Goal: Task Accomplishment & Management: Use online tool/utility

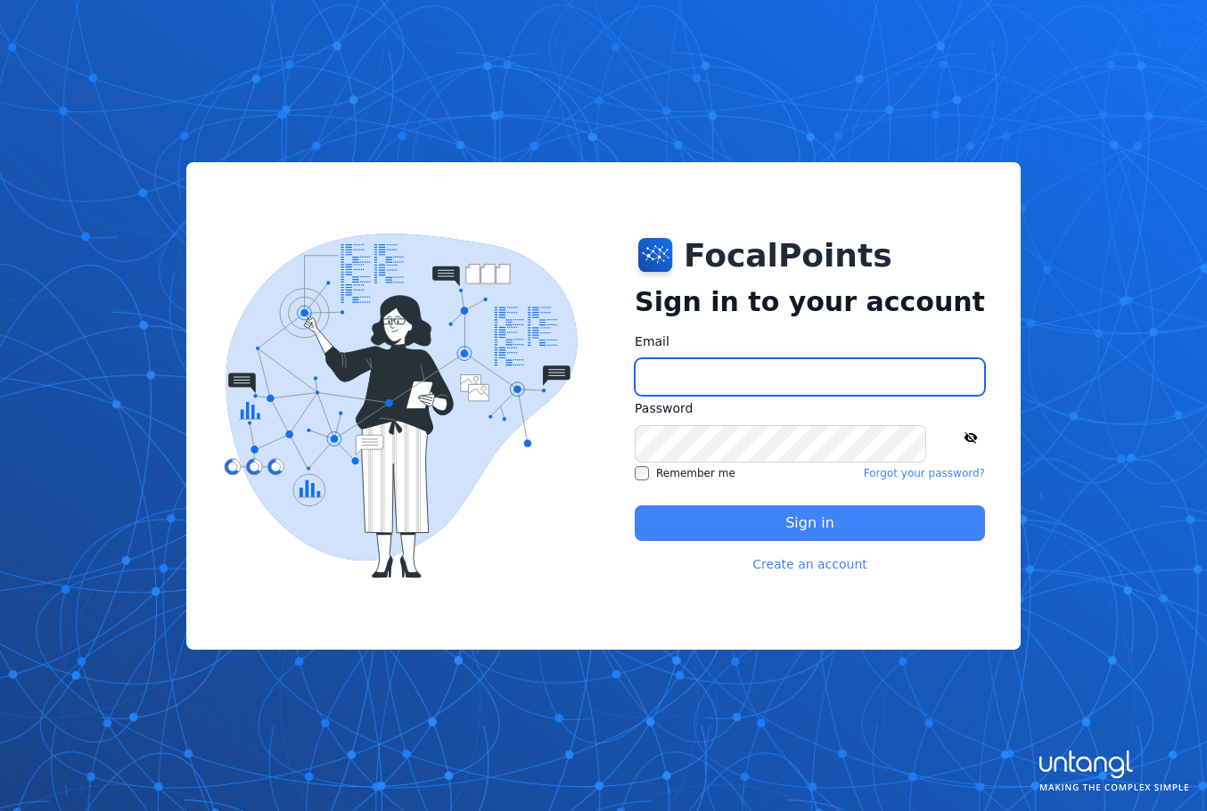
type input "**********"
click at [712, 523] on button "Sign in" at bounding box center [810, 523] width 350 height 36
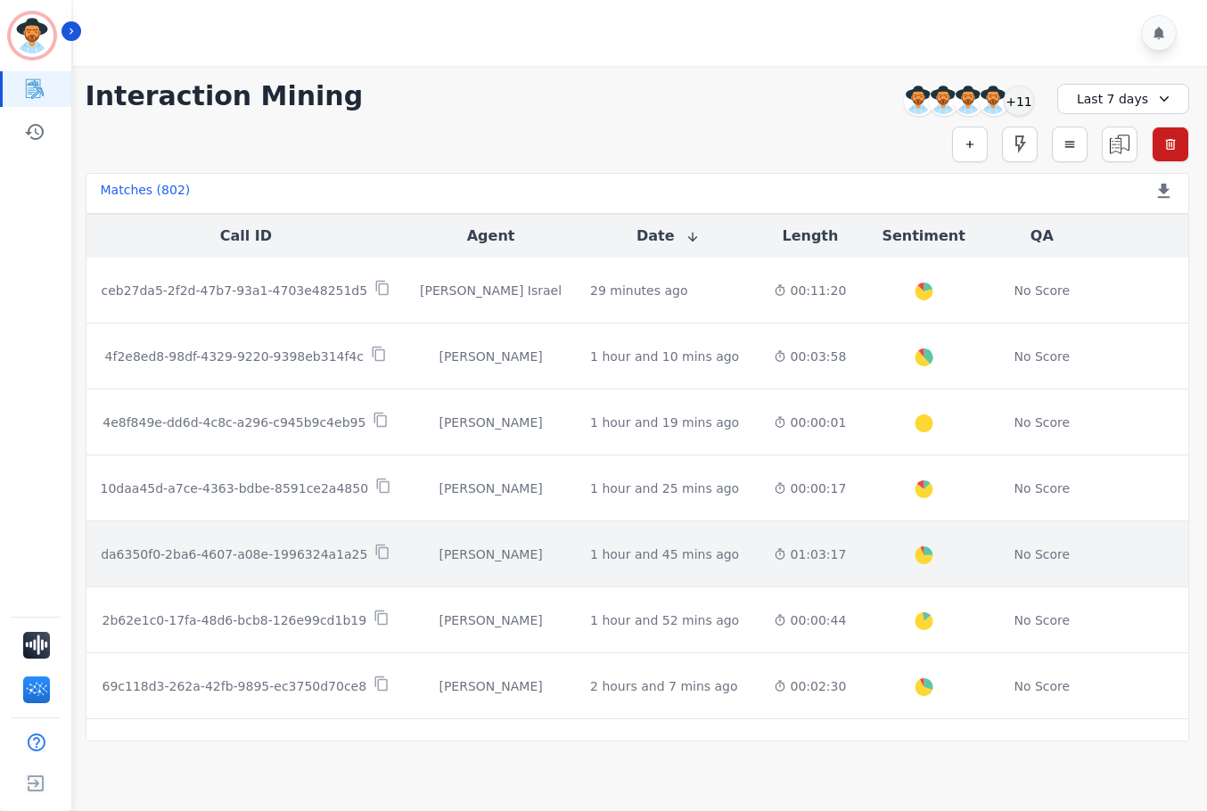
click at [774, 561] on div "01:03:17" at bounding box center [810, 555] width 72 height 18
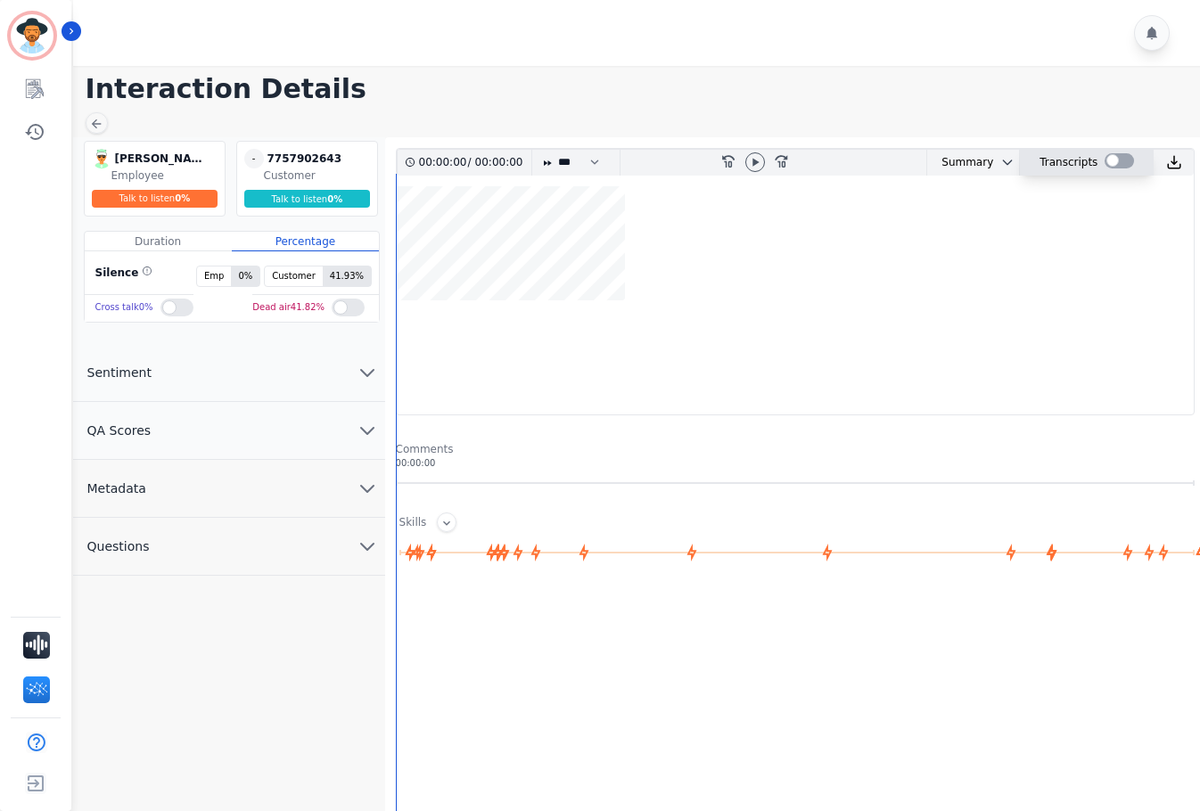
drag, startPoint x: 984, startPoint y: 169, endPoint x: 1109, endPoint y: 164, distance: 124.9
click at [1109, 164] on div at bounding box center [1119, 160] width 29 height 15
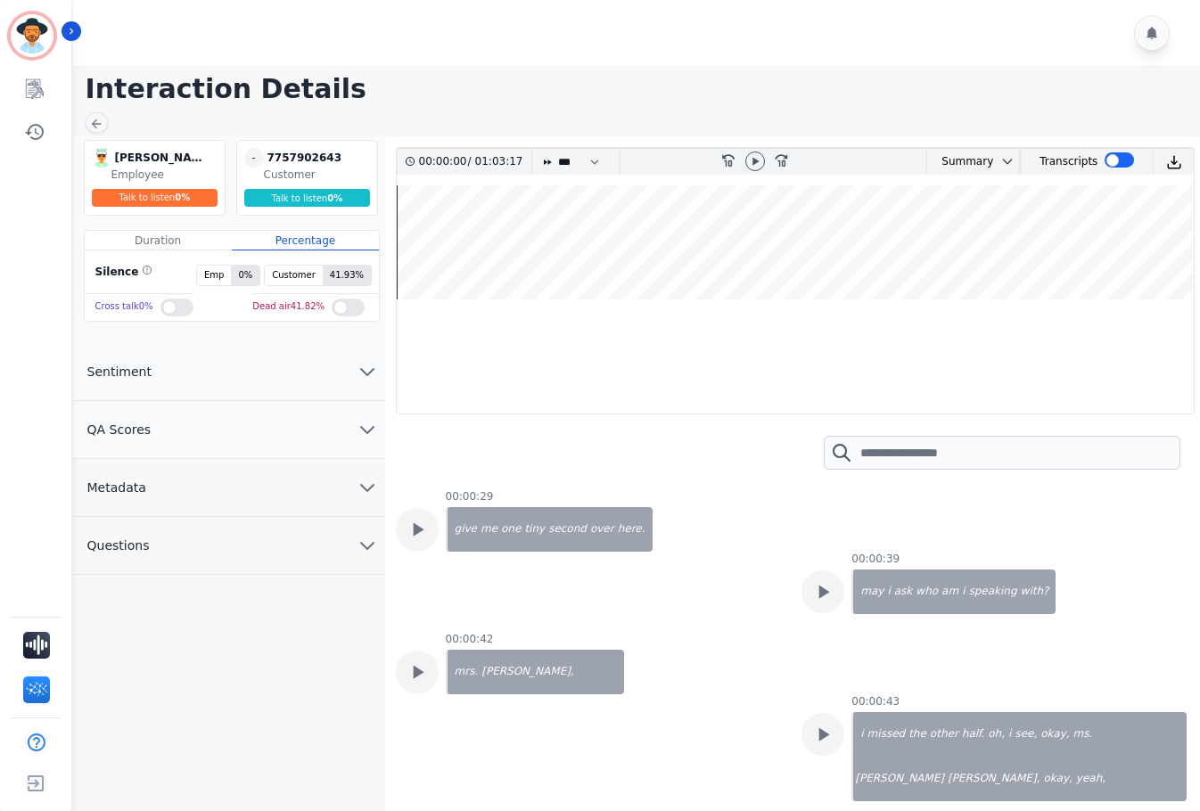
scroll to position [446, 0]
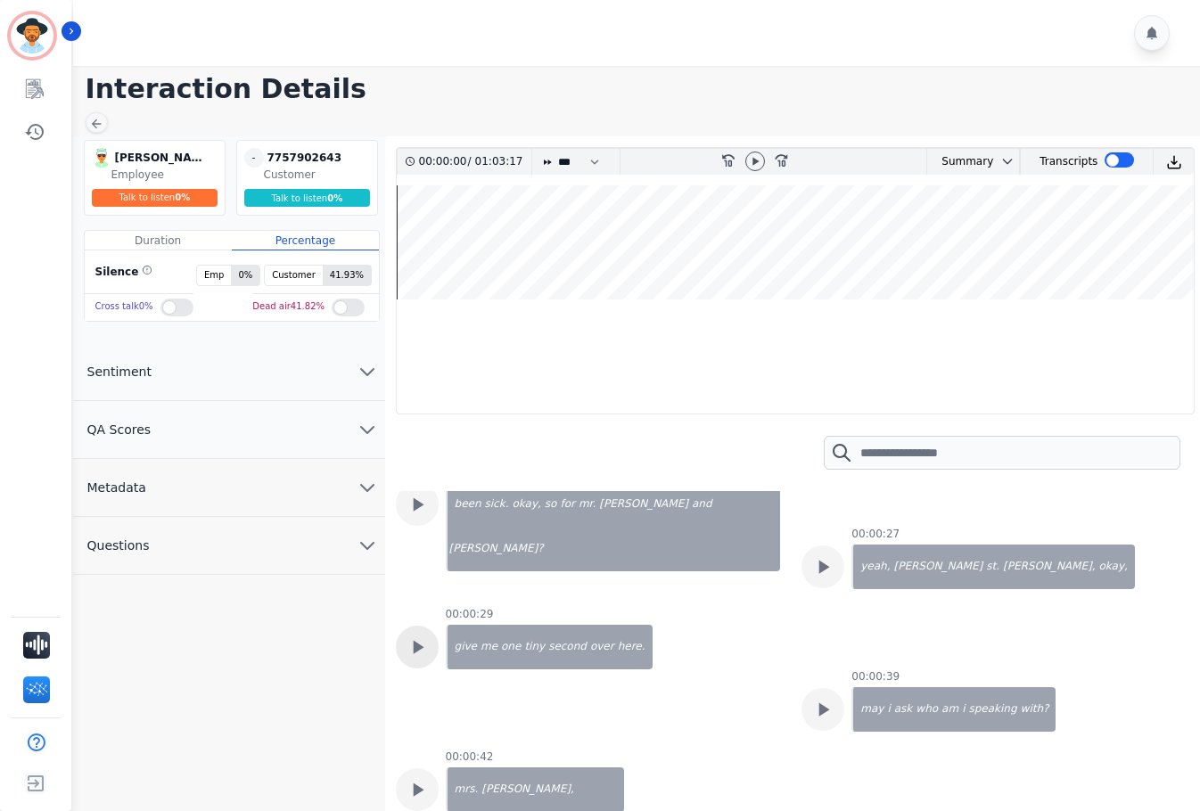
click at [422, 97] on icon at bounding box center [417, 85] width 23 height 23
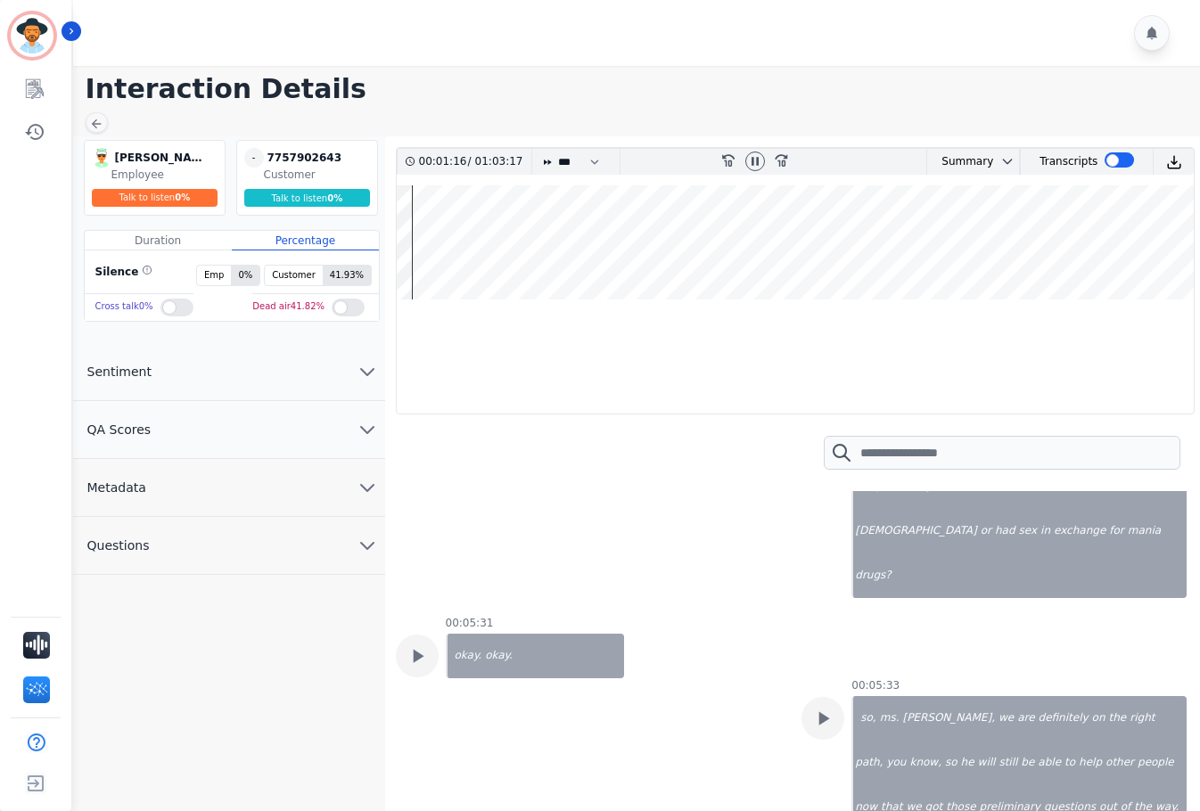
scroll to position [5794, 0]
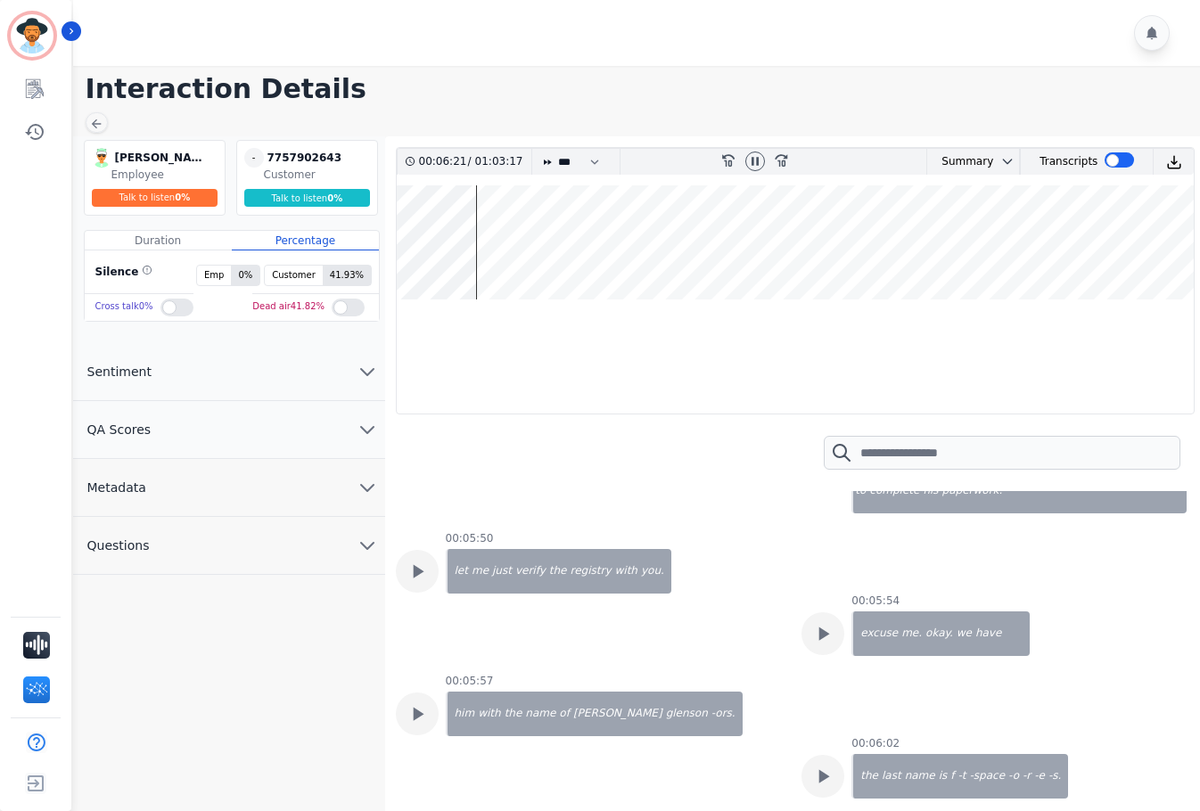
scroll to position [6329, 0]
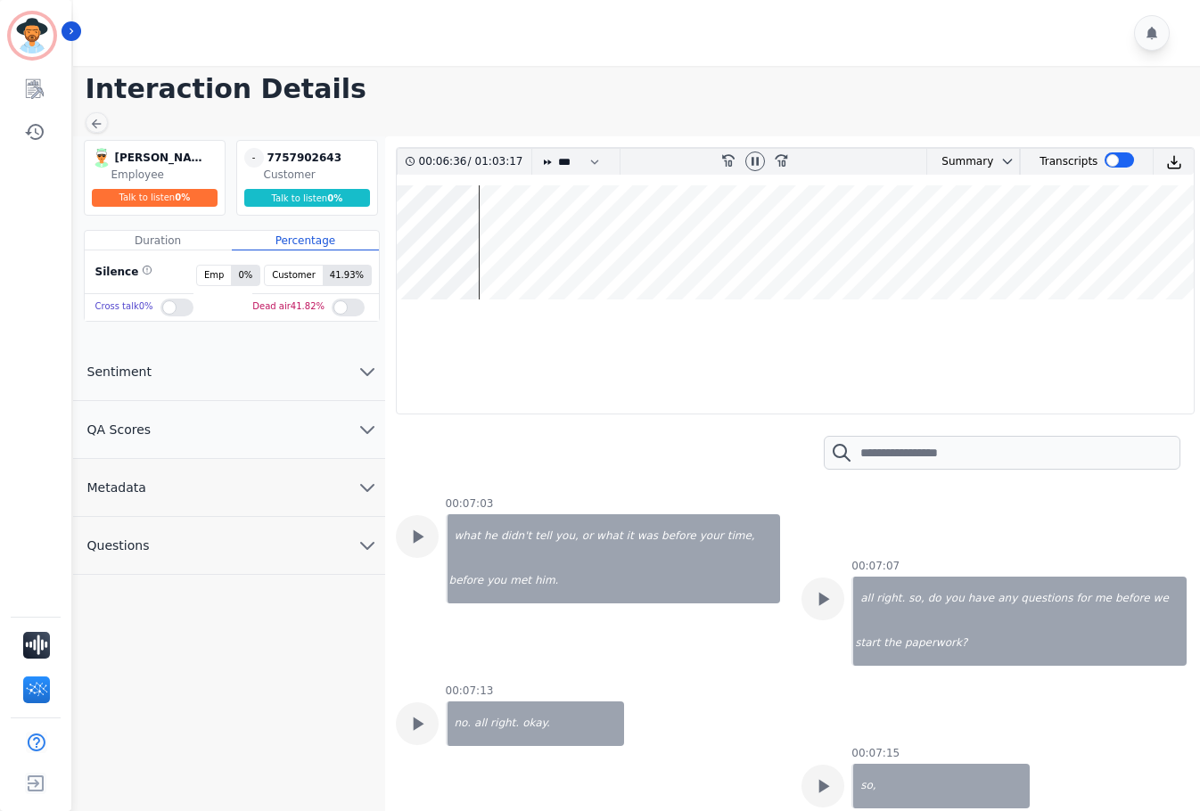
scroll to position [7577, 0]
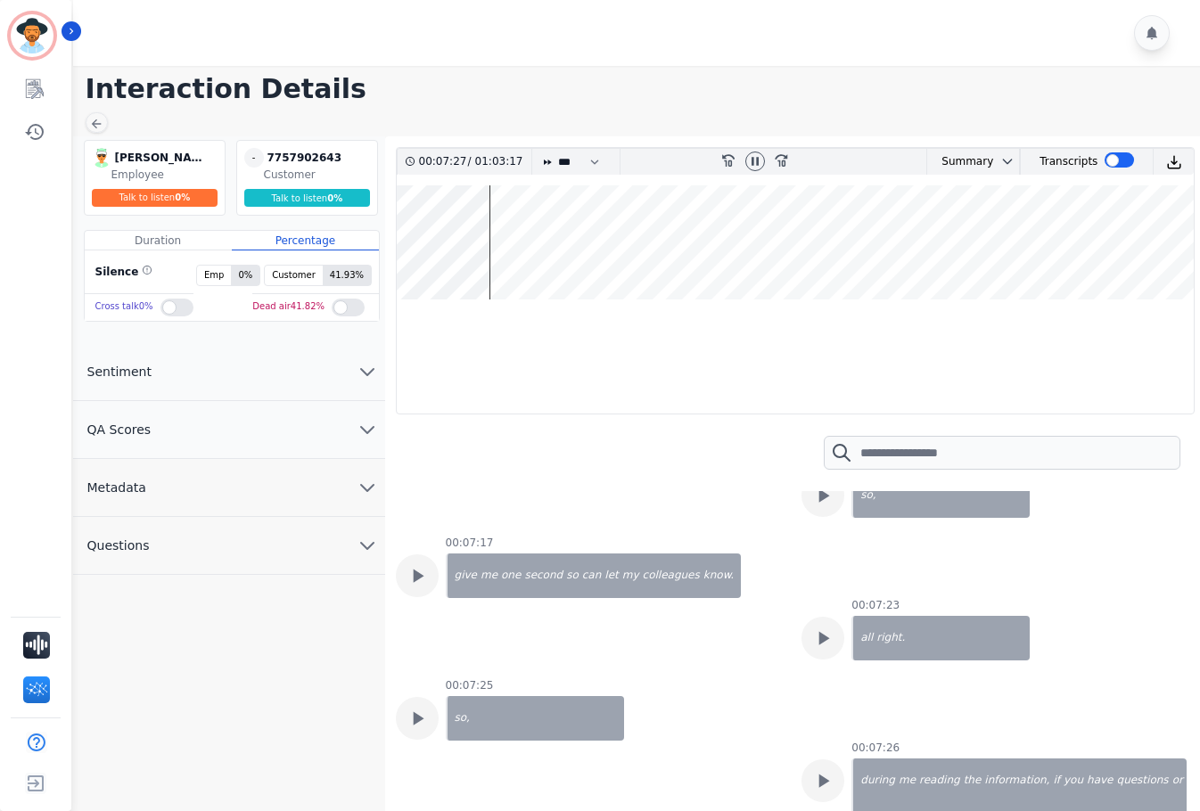
scroll to position [7934, 0]
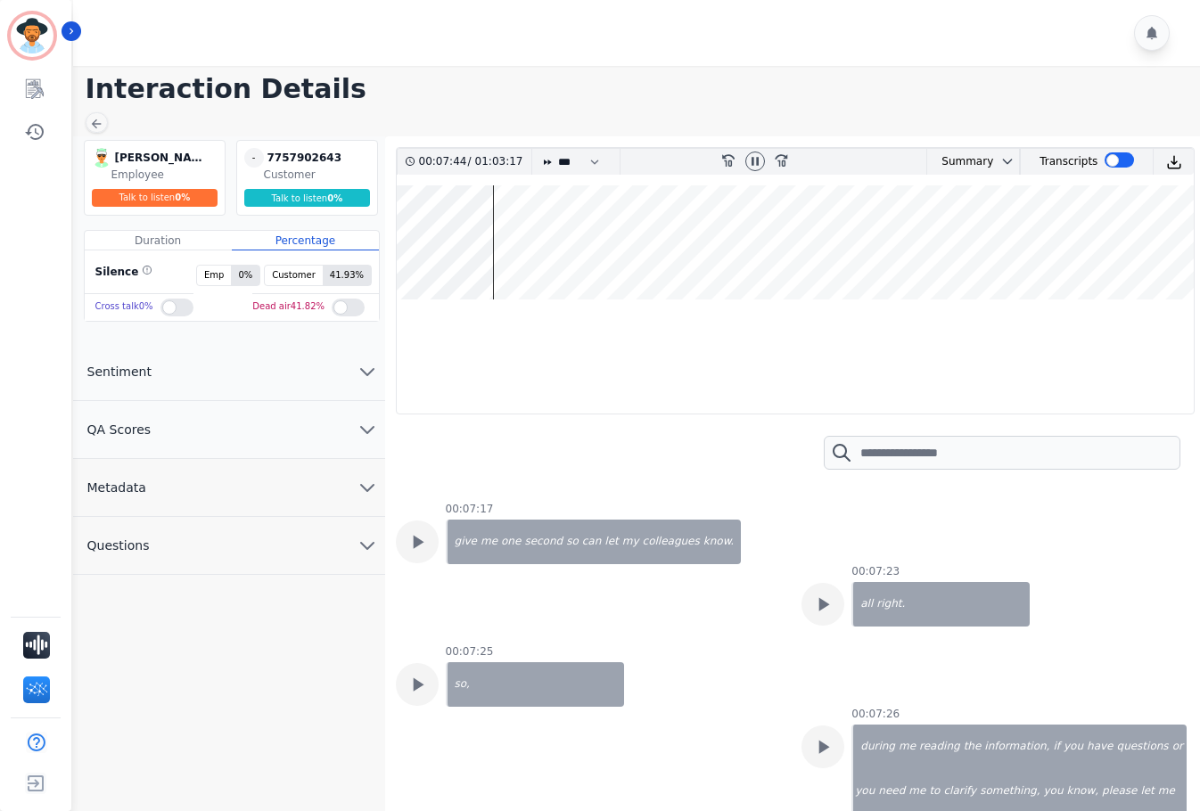
scroll to position [8023, 0]
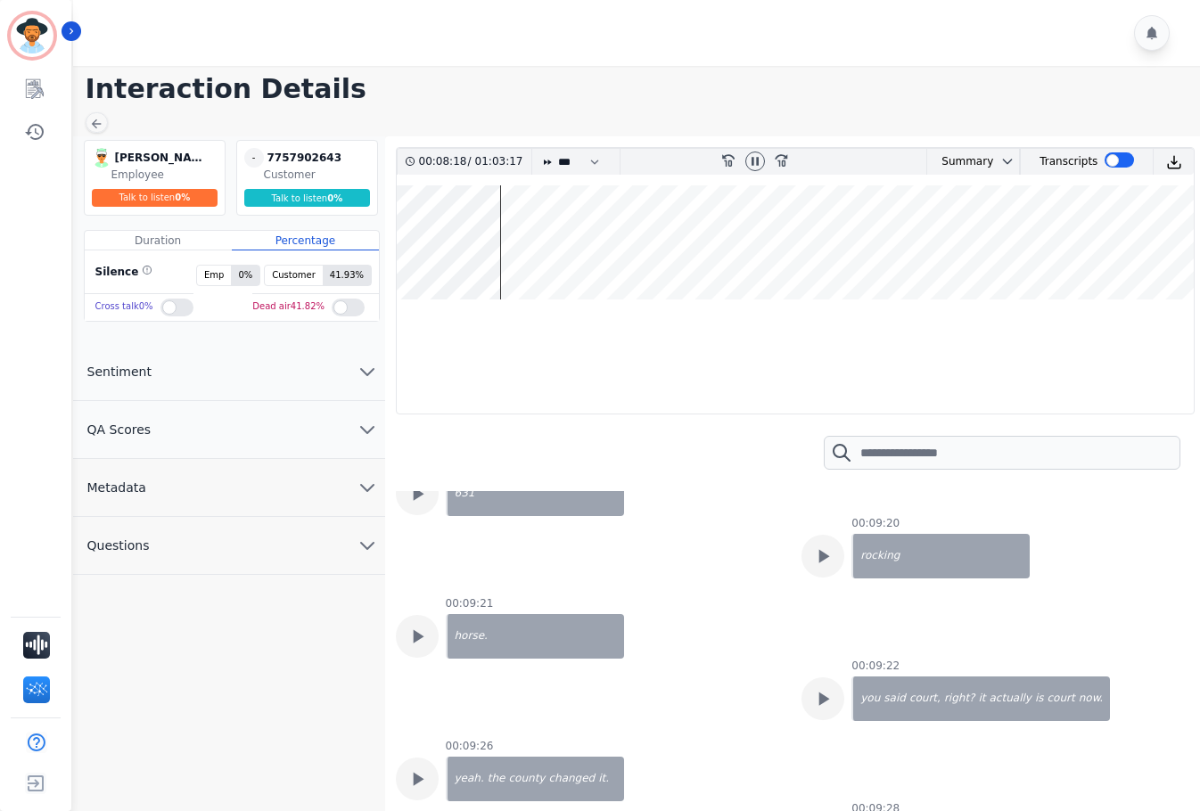
scroll to position [10073, 0]
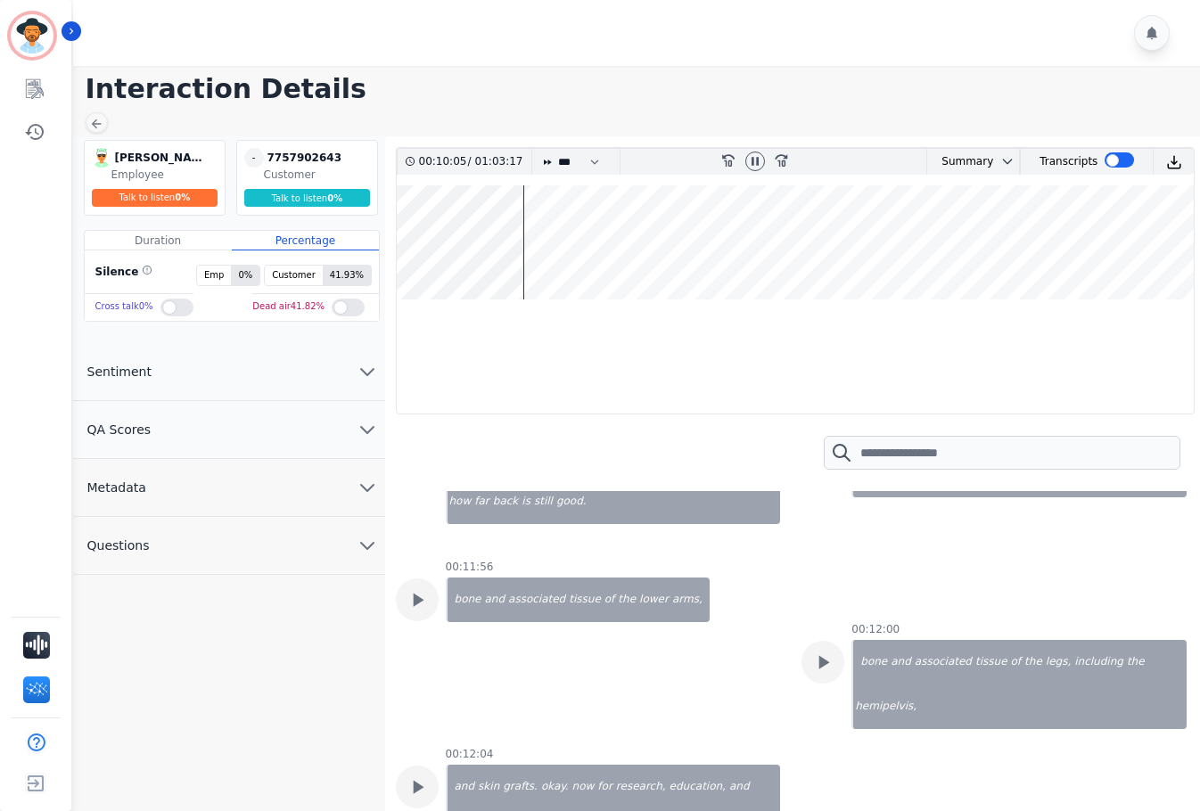
scroll to position [12659, 0]
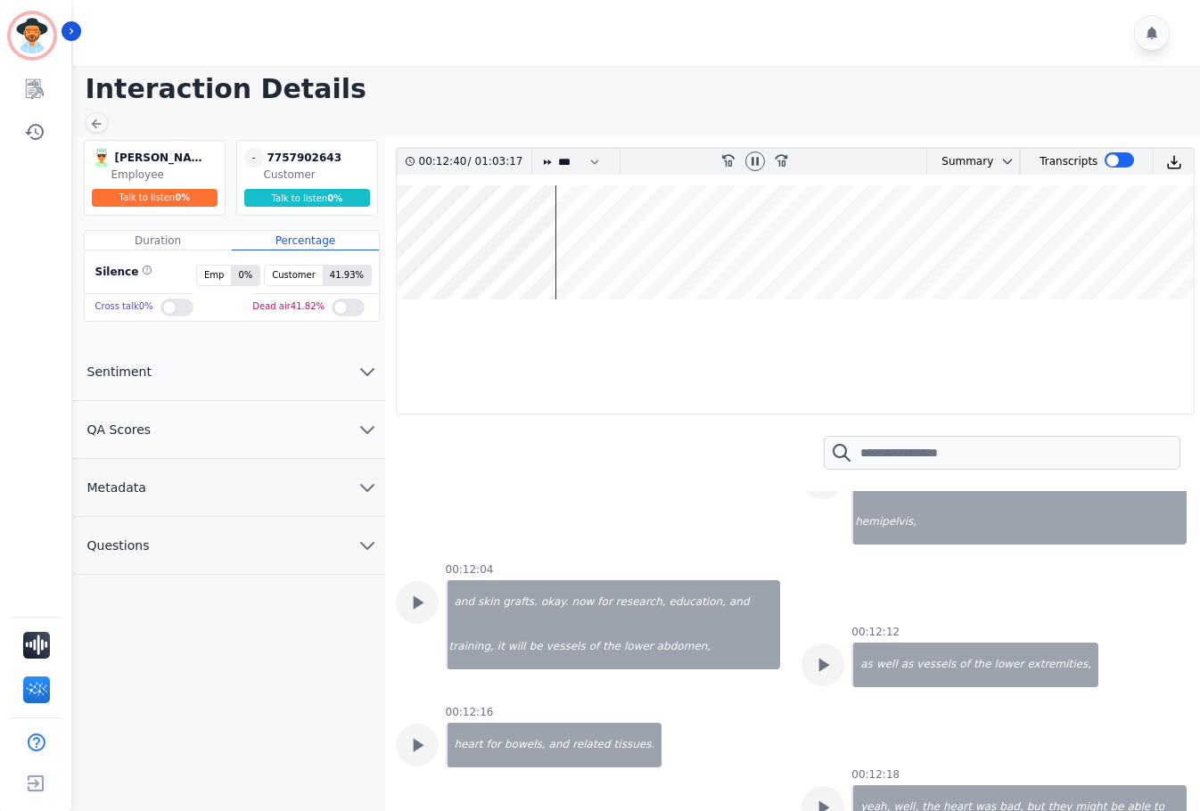
scroll to position [12926, 0]
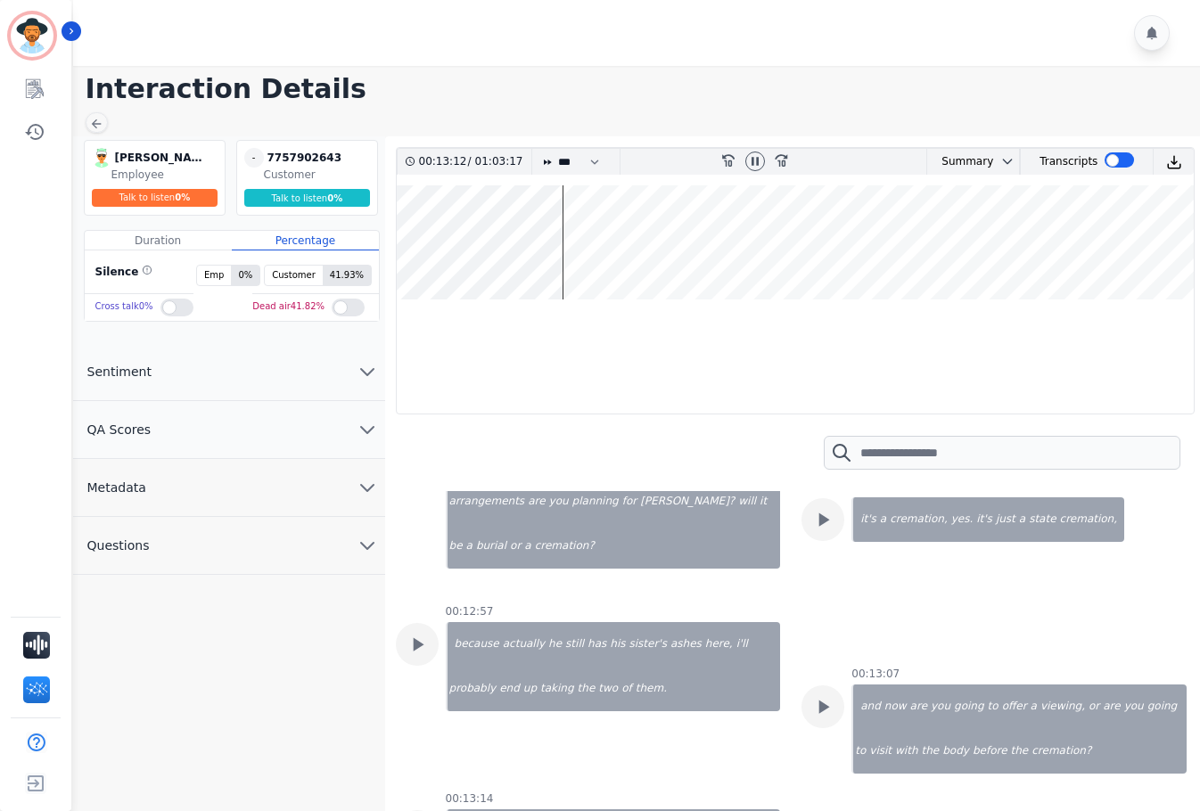
scroll to position [13818, 0]
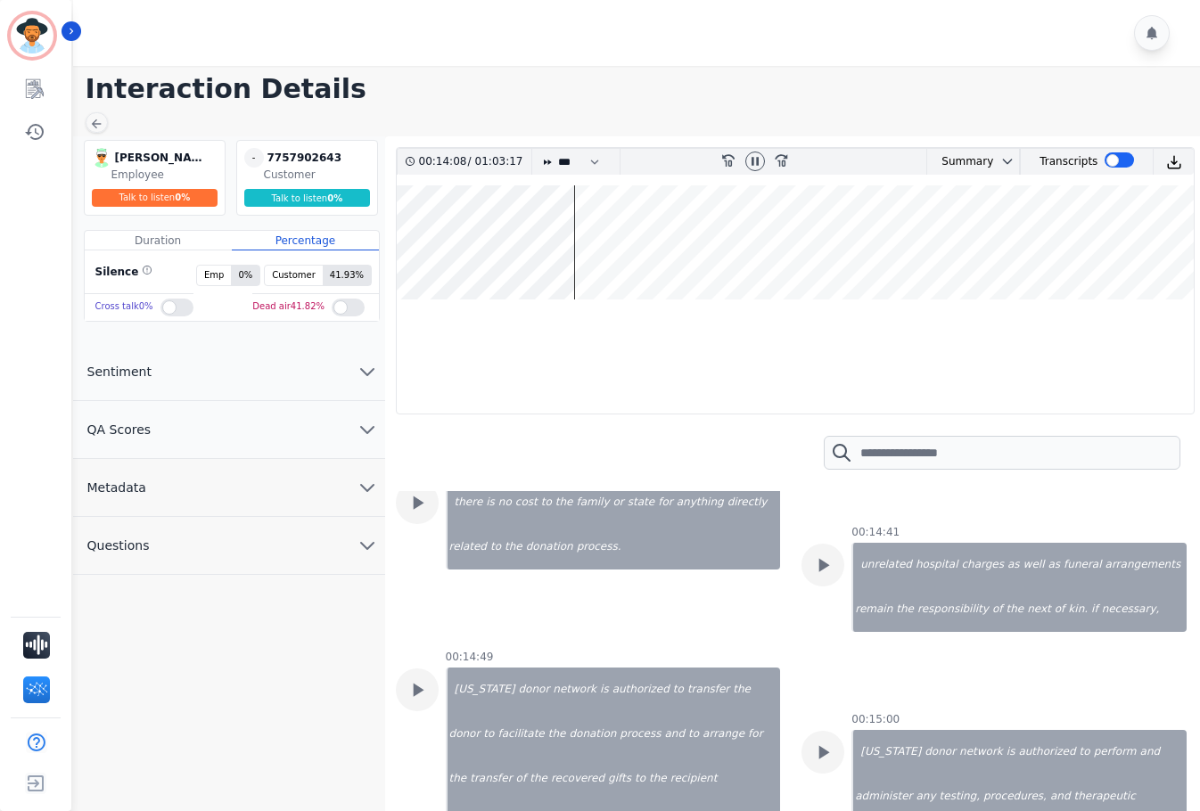
scroll to position [15690, 0]
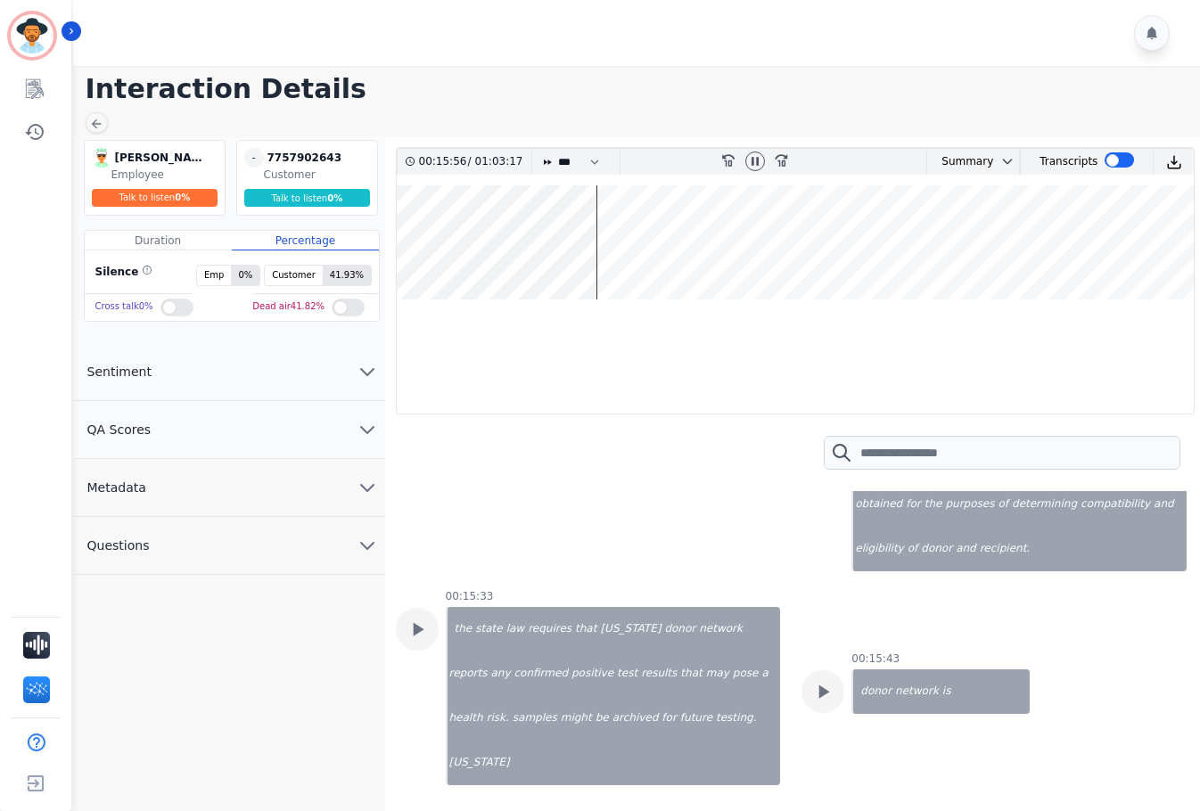
scroll to position [16492, 0]
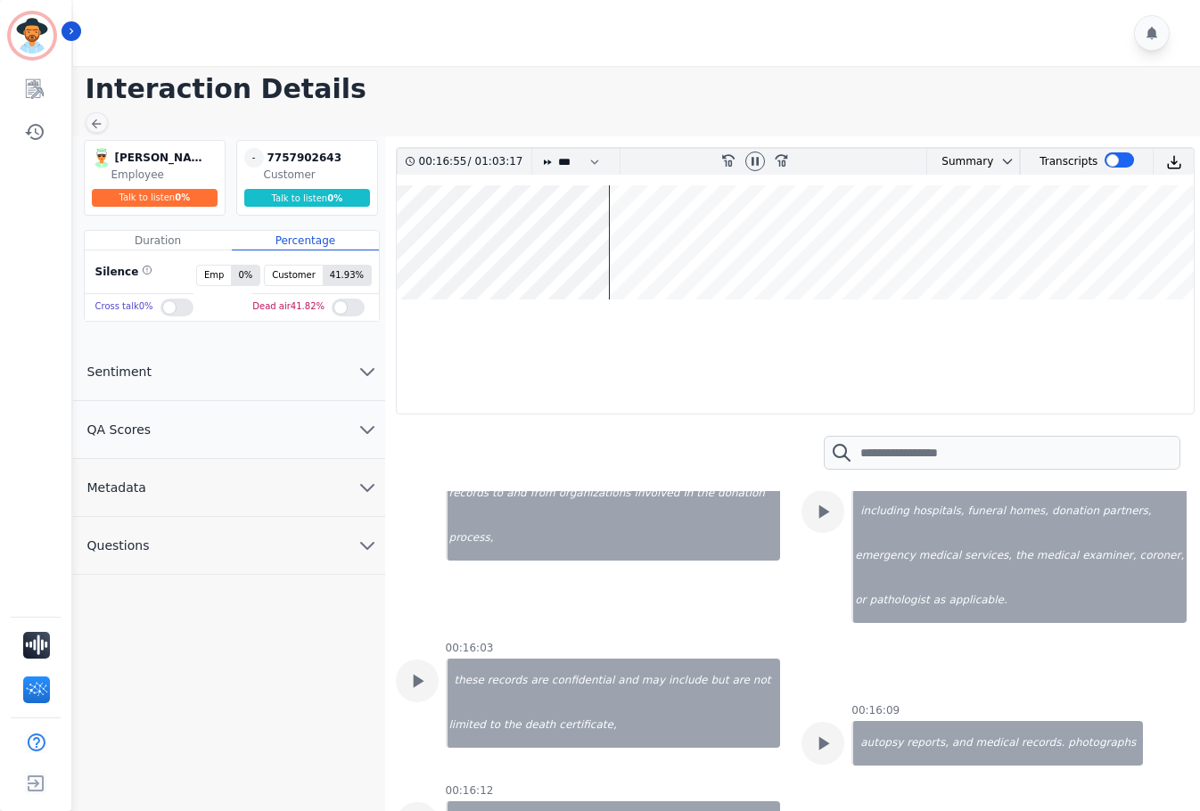
scroll to position [16759, 0]
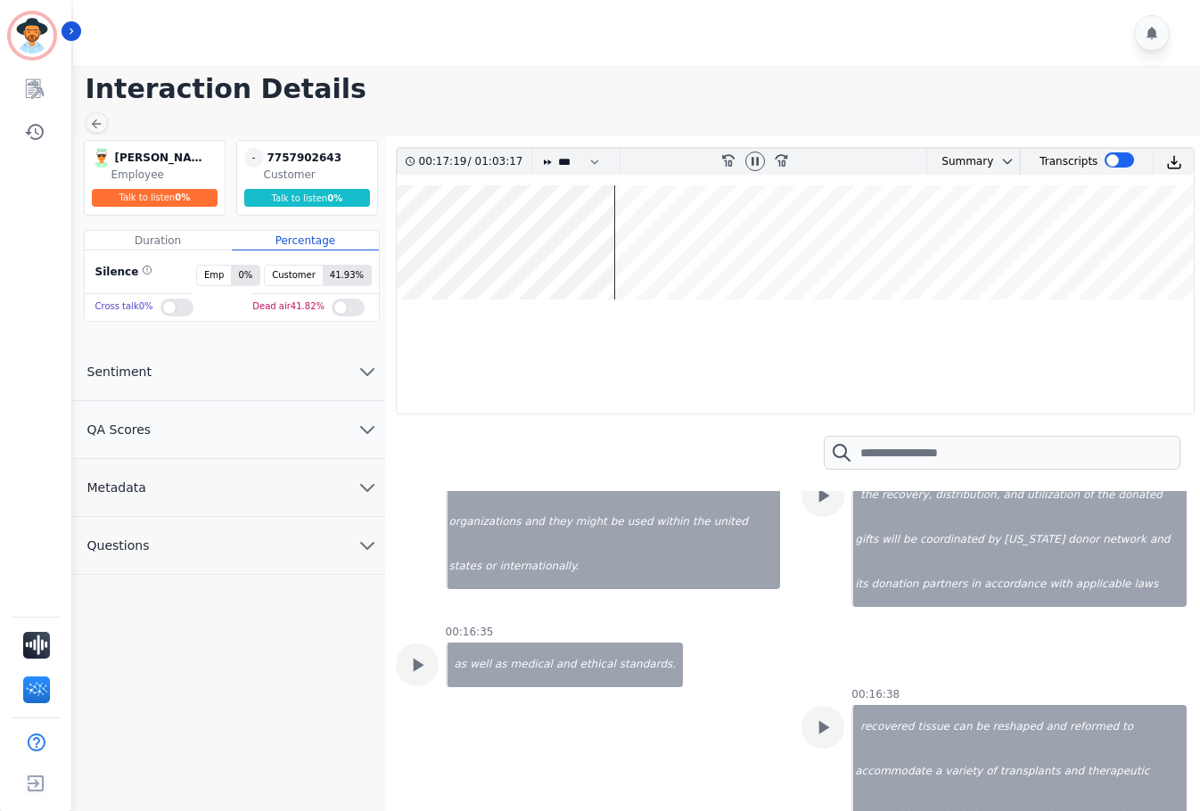
scroll to position [17205, 0]
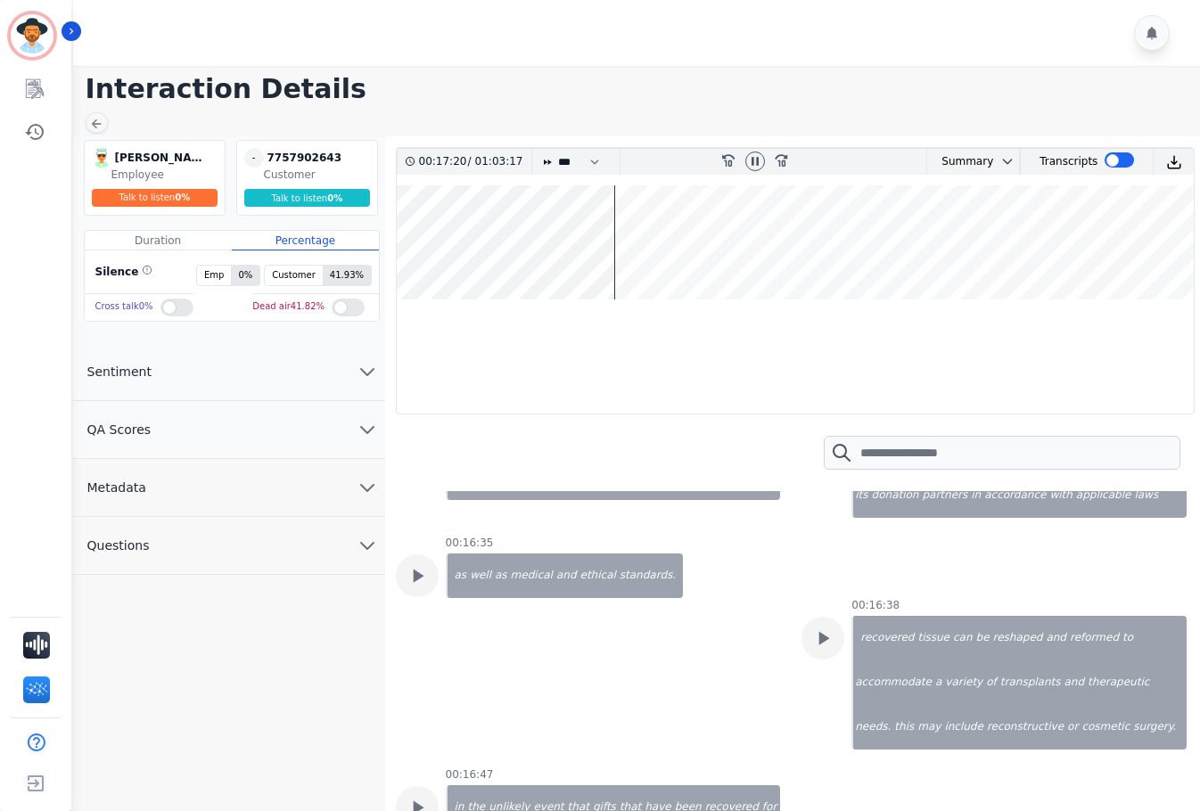
click at [1171, 164] on img at bounding box center [1174, 162] width 16 height 16
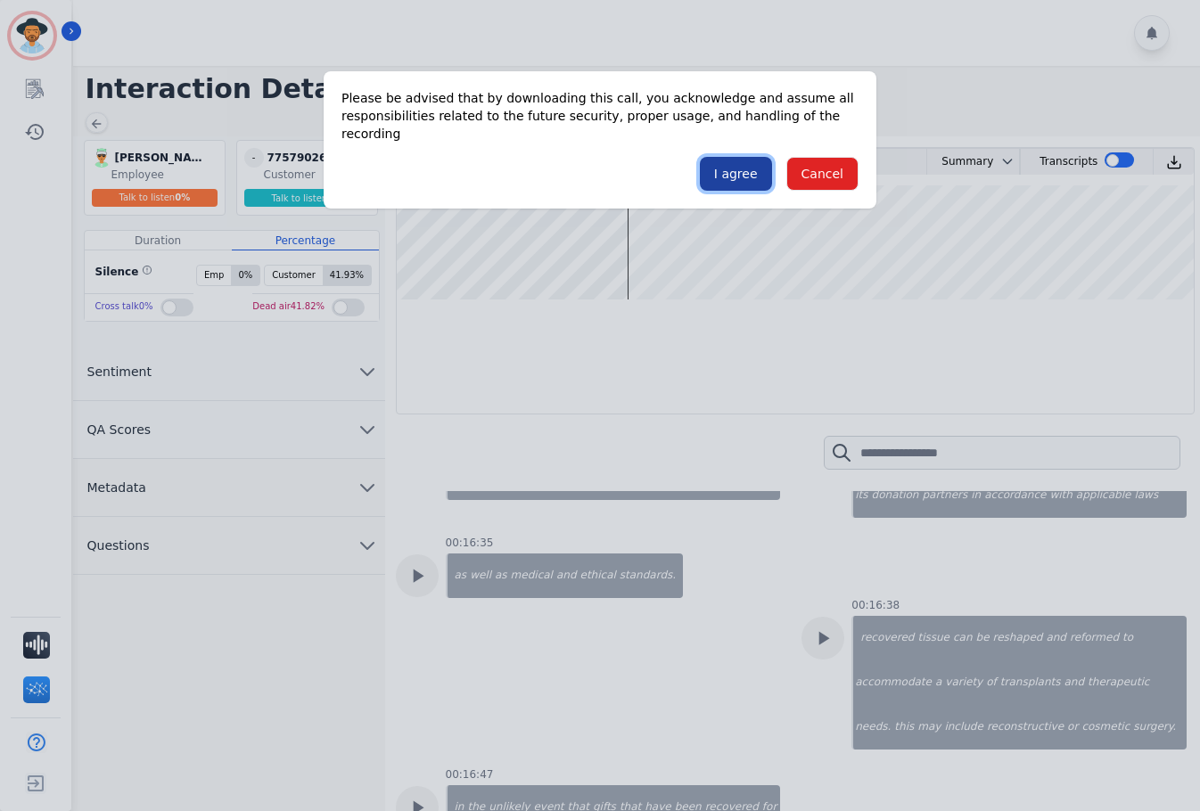
click at [716, 164] on button "I agree" at bounding box center [736, 174] width 72 height 34
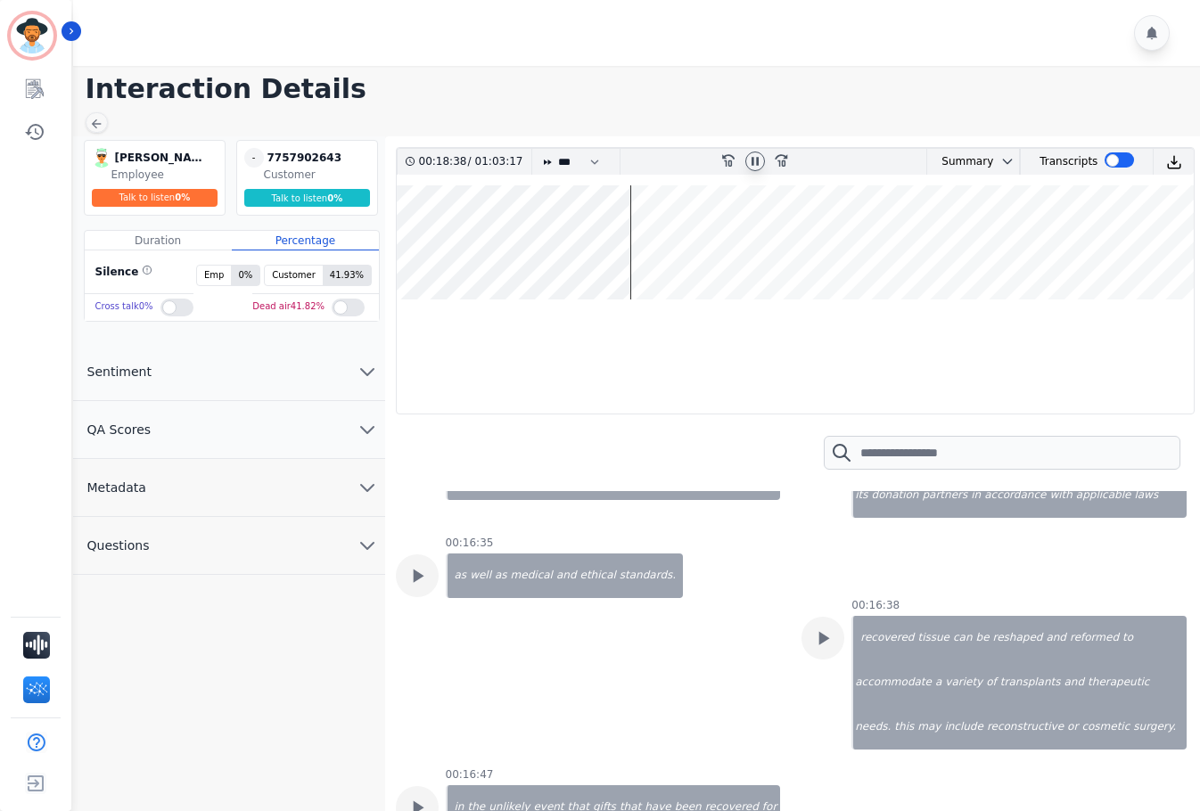
click at [760, 160] on icon at bounding box center [755, 161] width 14 height 14
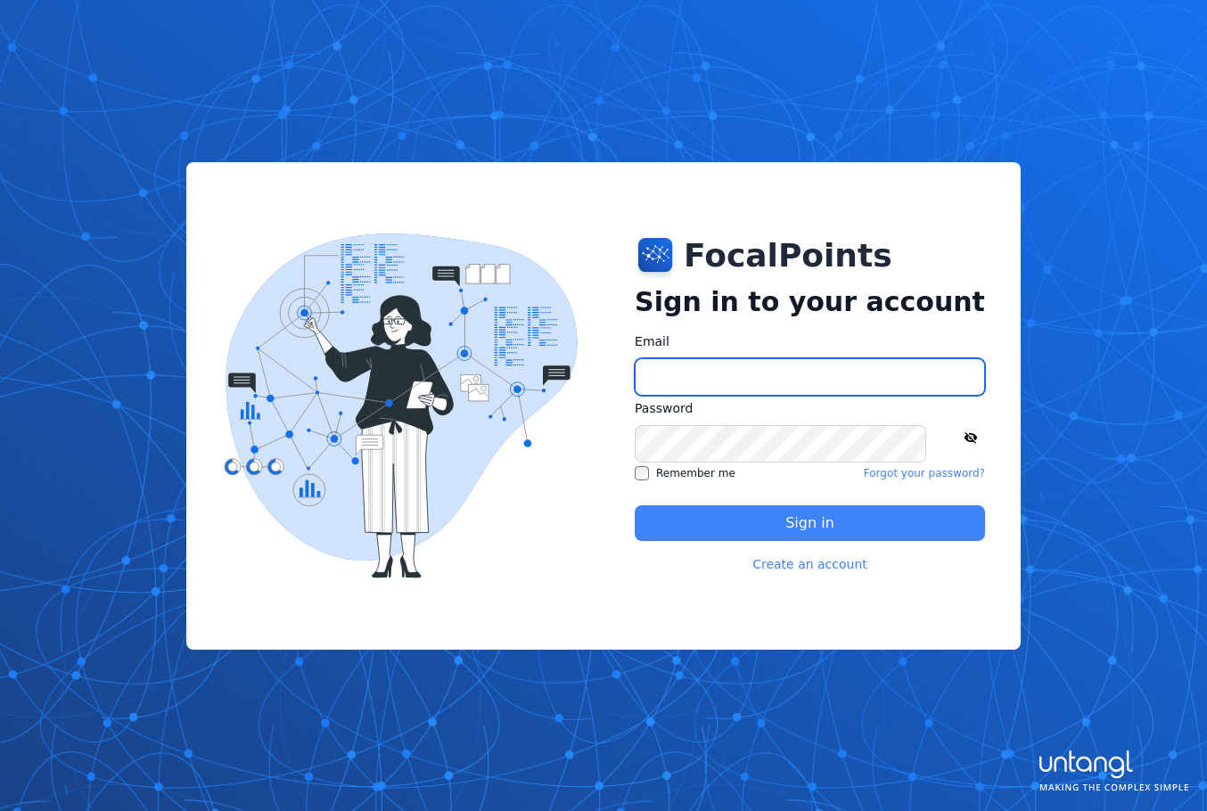
type input "**********"
click at [735, 526] on button "Sign in" at bounding box center [810, 523] width 350 height 36
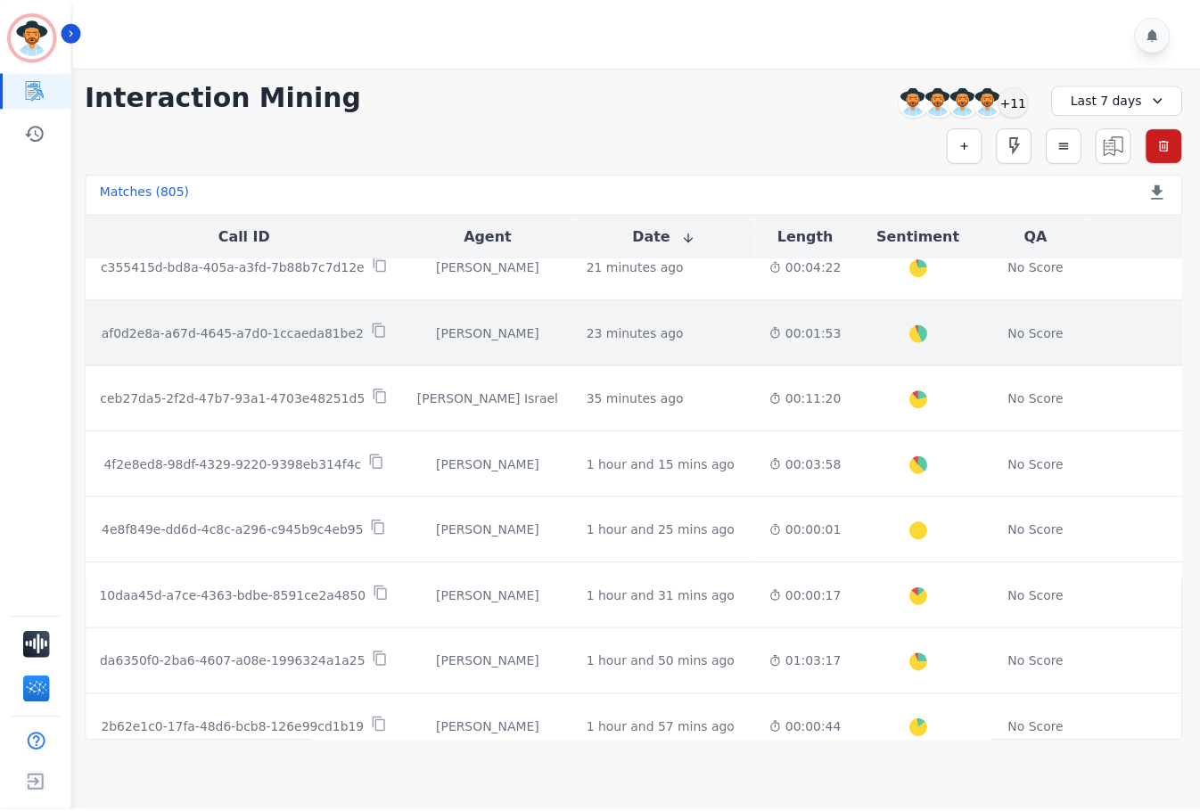
scroll to position [267, 0]
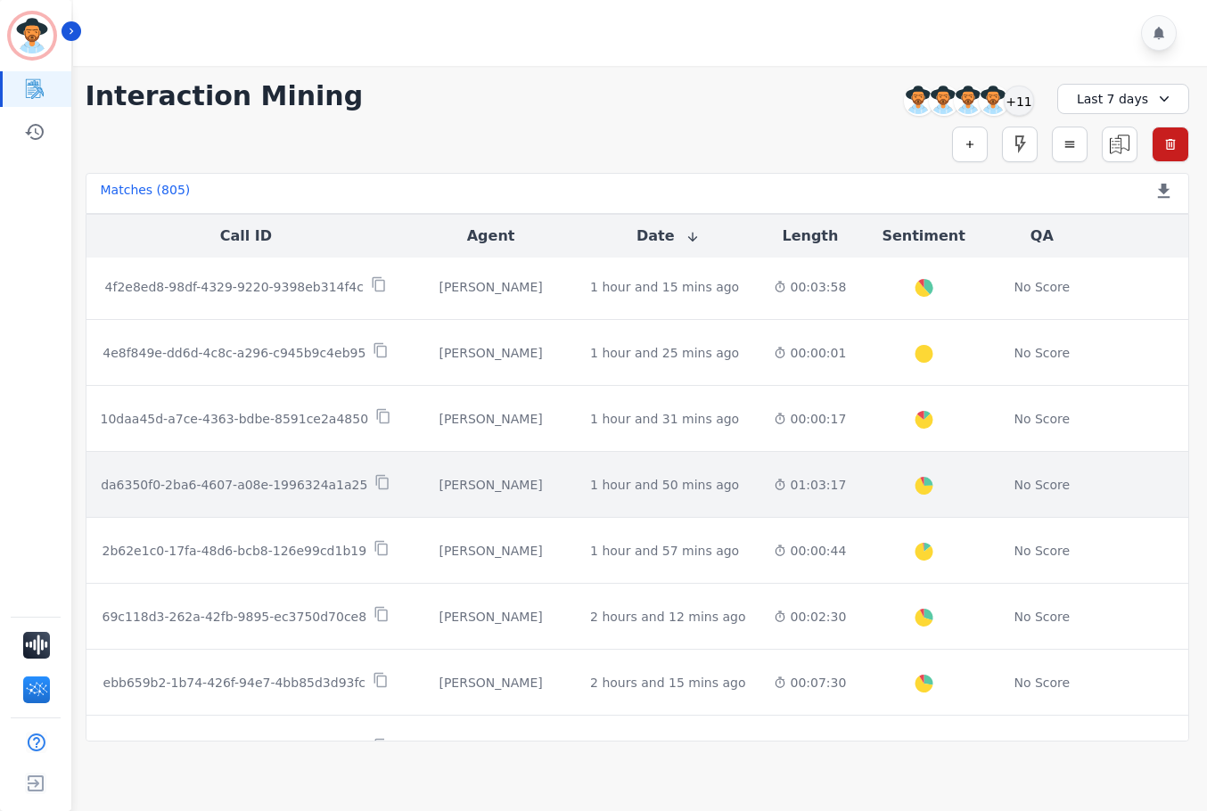
click at [576, 482] on td "1 hour and 50 mins ago Start at: Tue, Aug 19th, 2025 - 6:47am" at bounding box center [668, 485] width 184 height 66
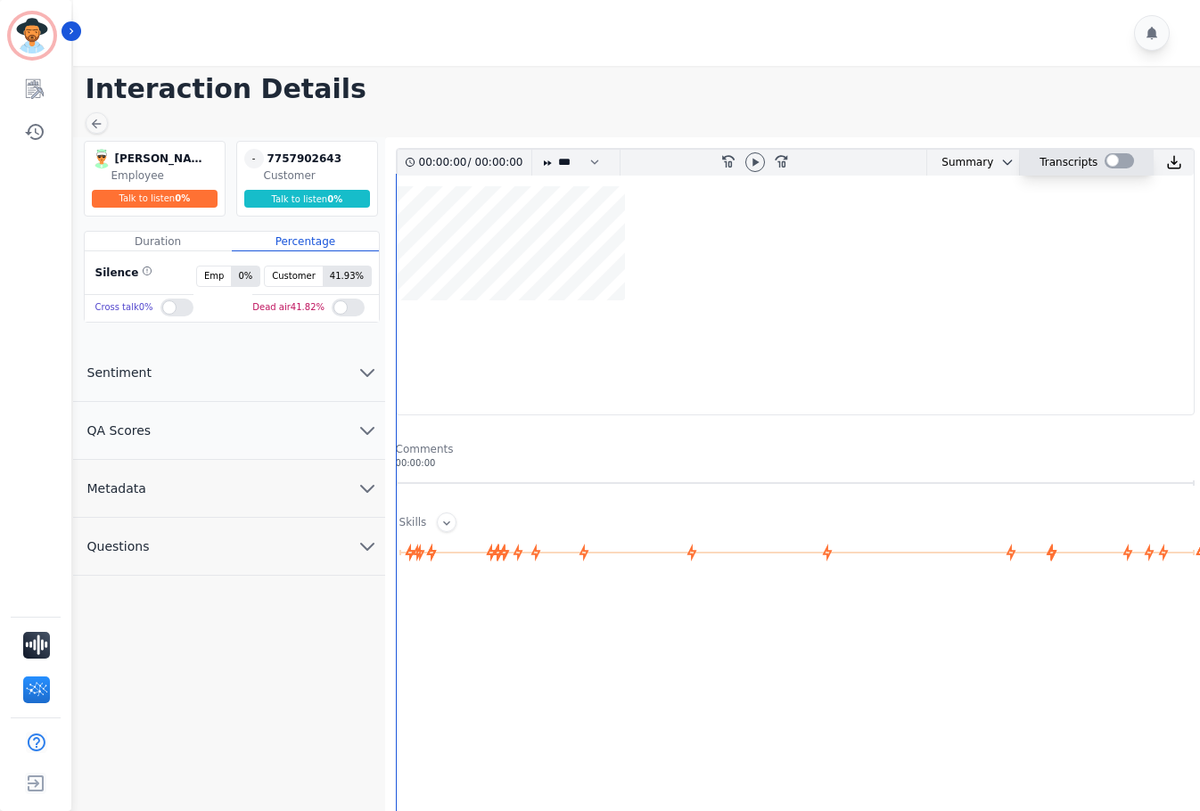
click at [1115, 159] on div at bounding box center [1119, 160] width 29 height 15
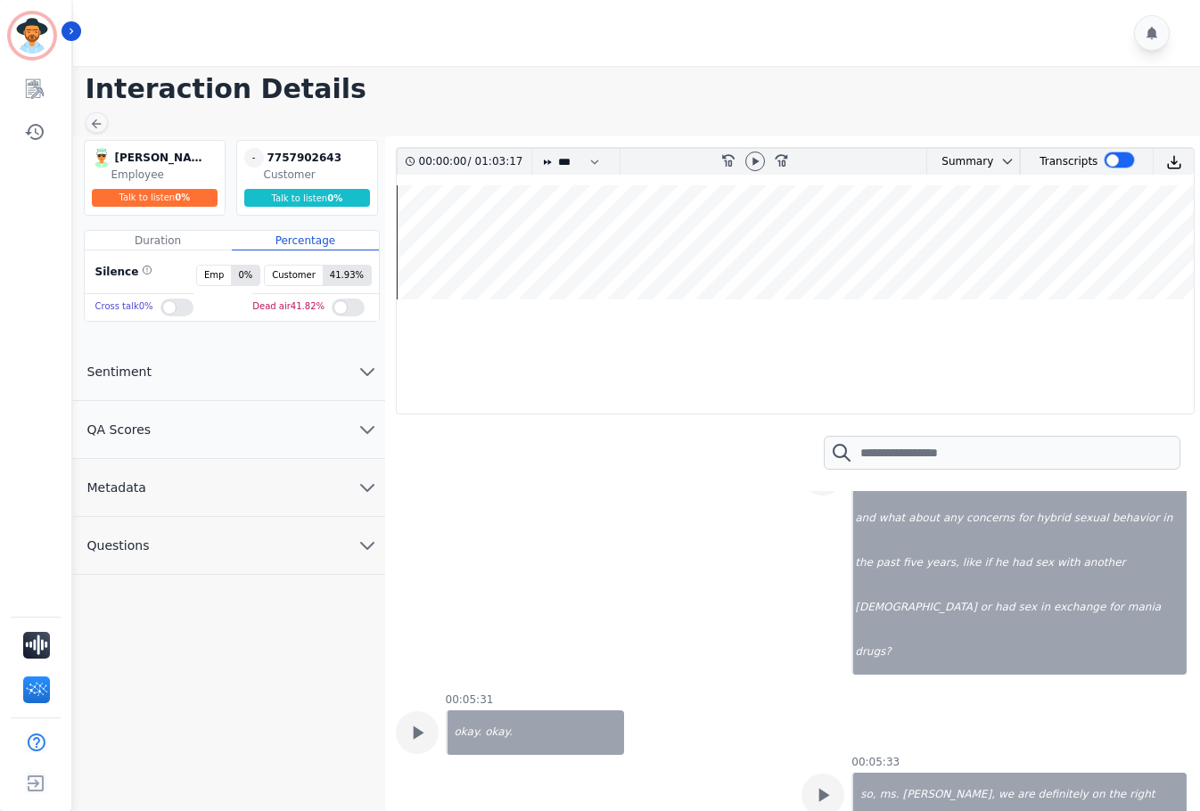
scroll to position [5884, 0]
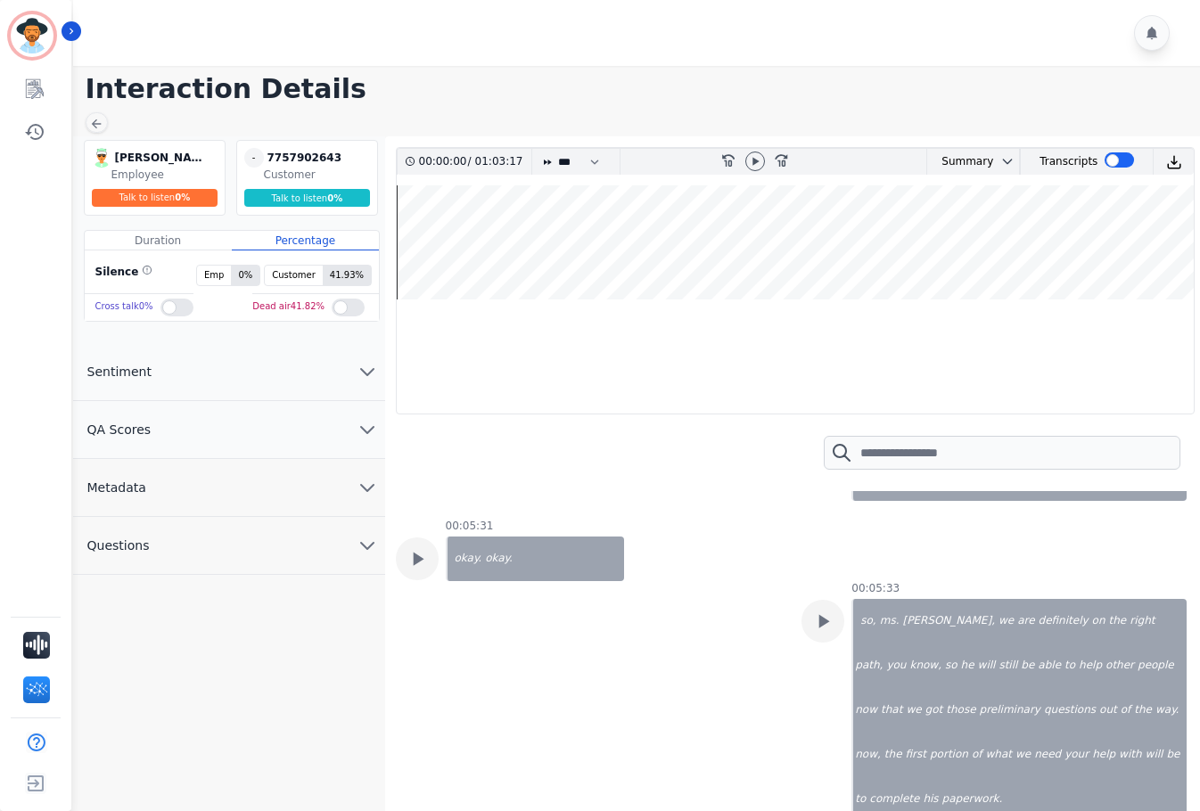
scroll to position [5973, 0]
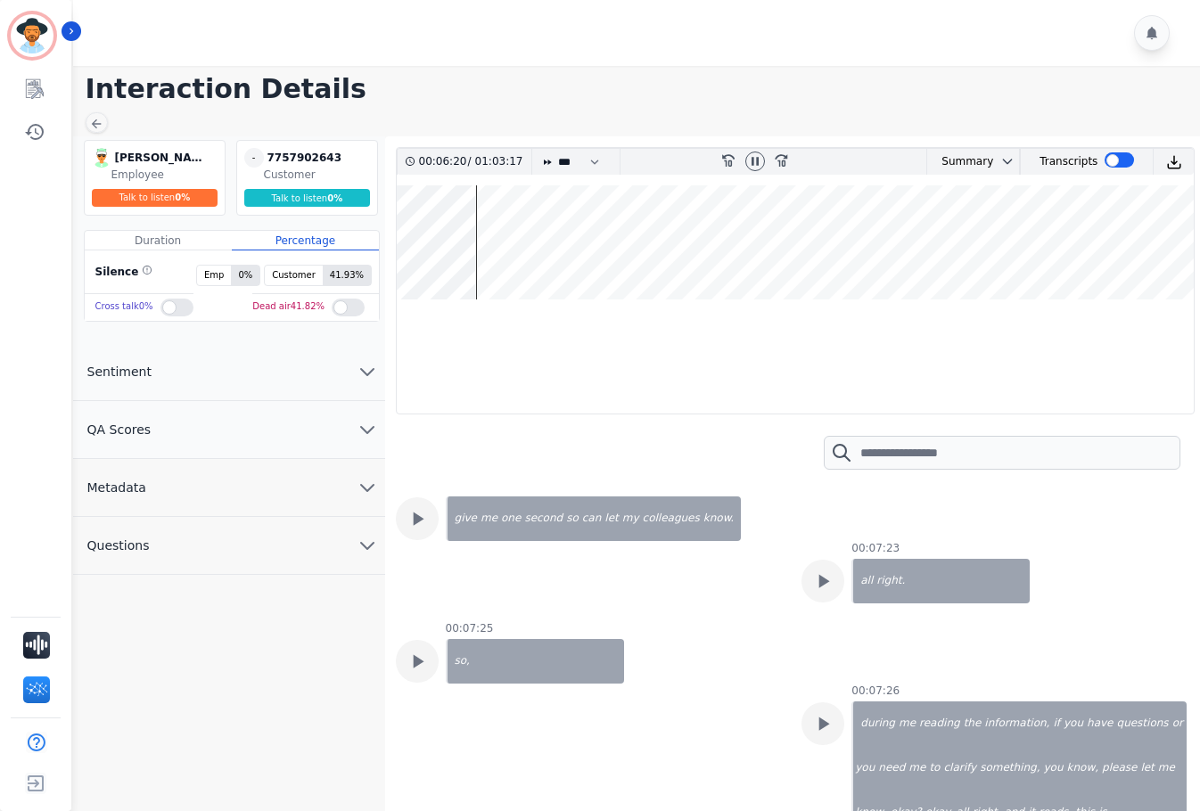
scroll to position [7934, 0]
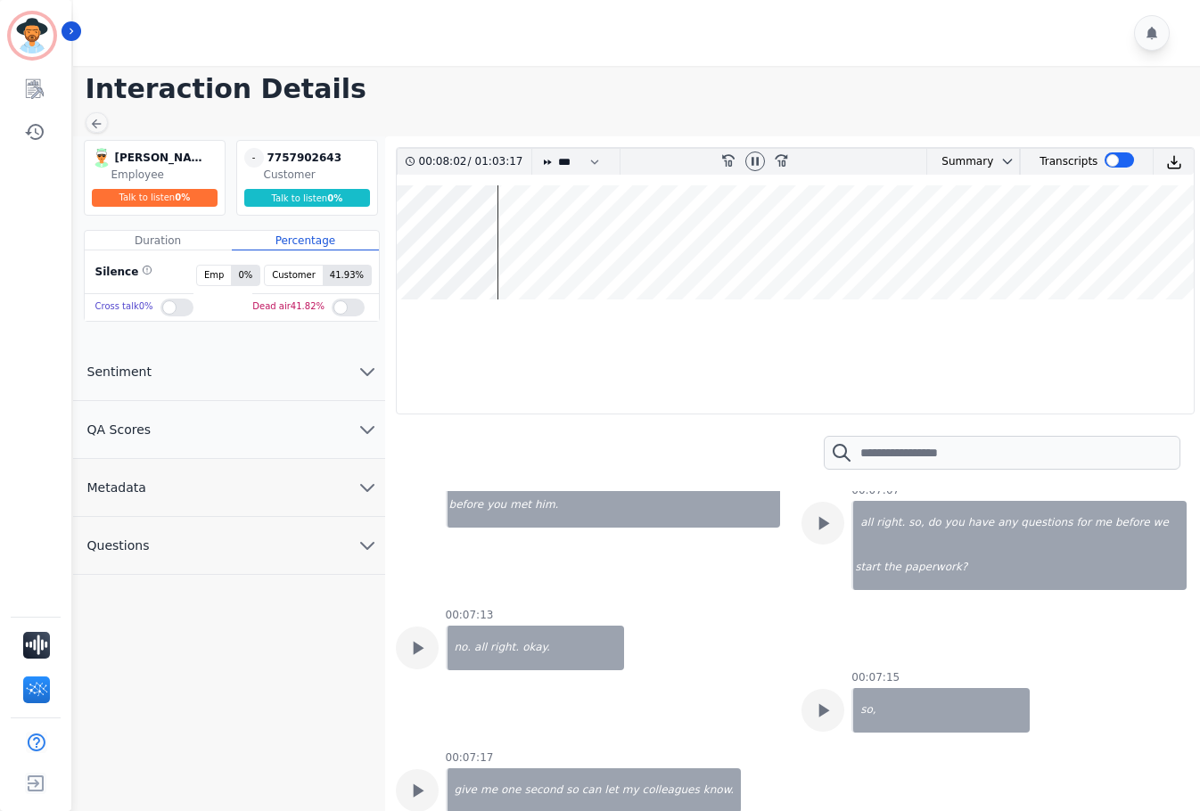
scroll to position [7577, 0]
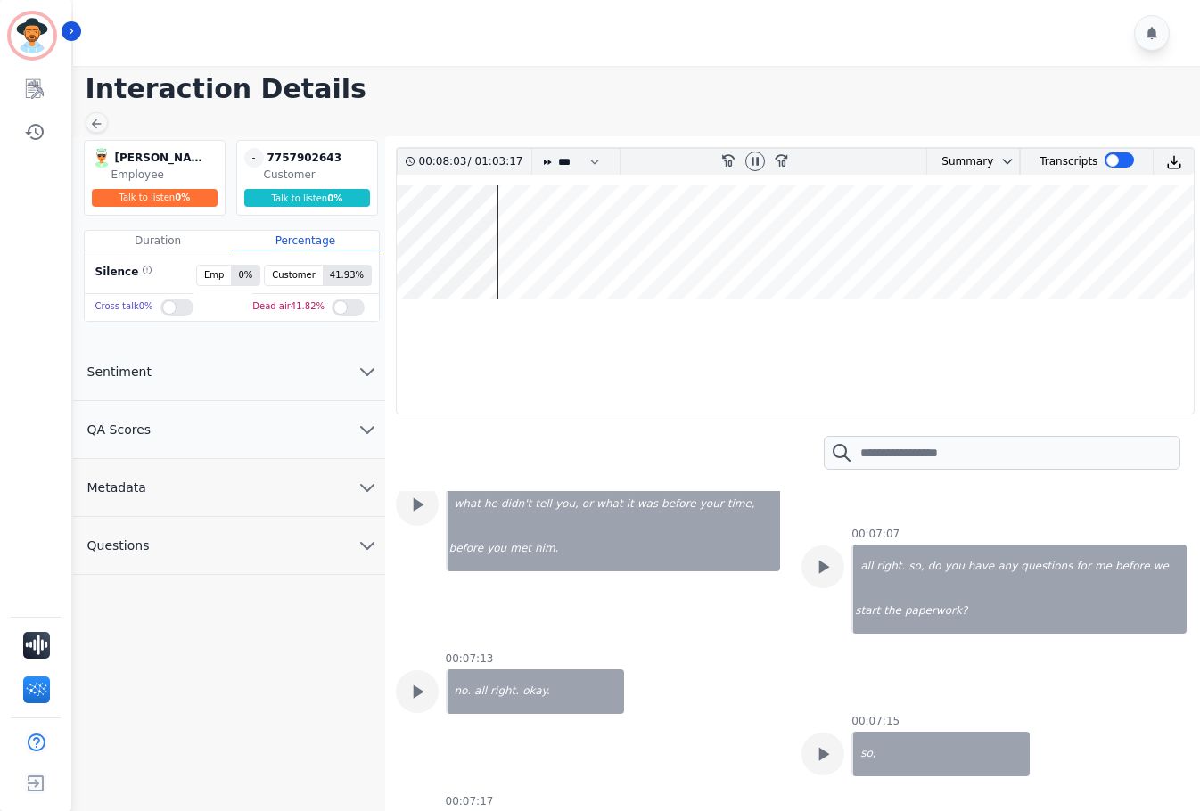
drag, startPoint x: 674, startPoint y: 623, endPoint x: 642, endPoint y: 573, distance: 59.3
drag, startPoint x: 642, startPoint y: 573, endPoint x: 572, endPoint y: 164, distance: 415.0
click at [572, 163] on select "* * * **** * *** * ****" at bounding box center [582, 162] width 53 height 26
click at [556, 149] on select "* * * **** * *** * ****" at bounding box center [582, 162] width 53 height 26
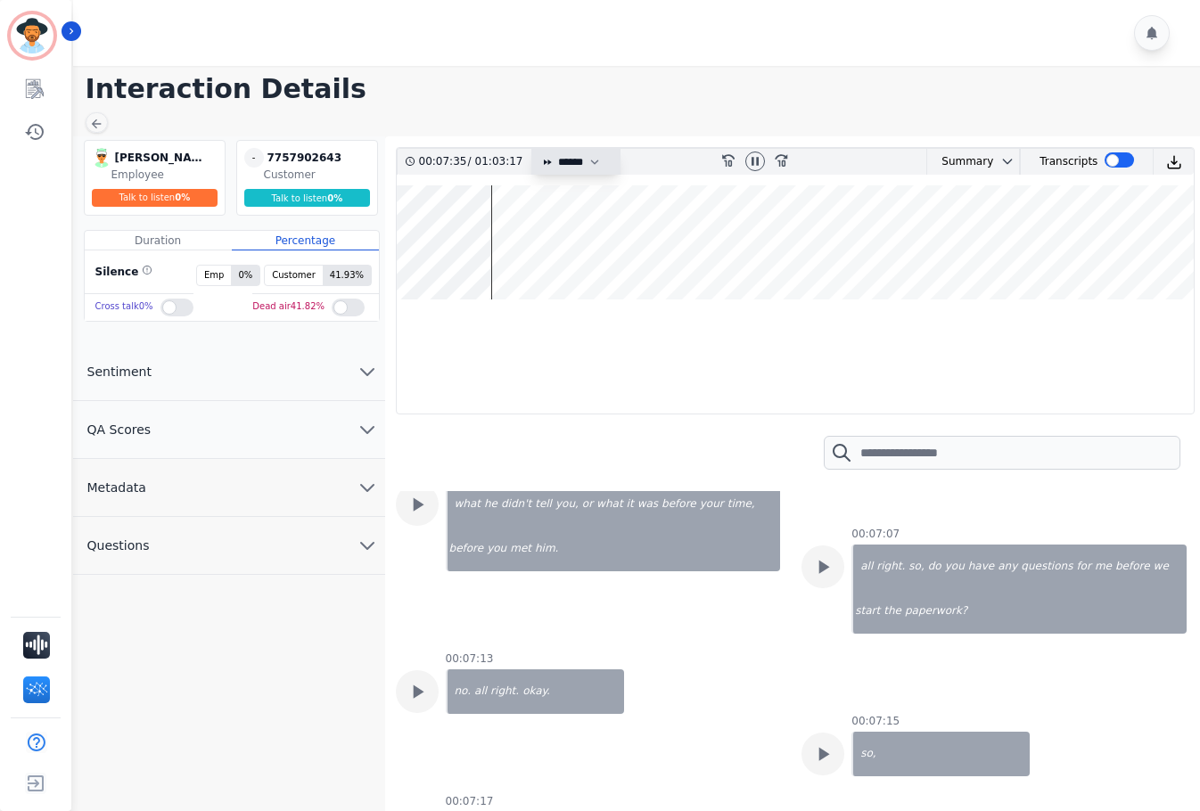
click at [575, 164] on select "* * * **** * *** * ****" at bounding box center [582, 162] width 53 height 26
select select "*"
click at [556, 149] on select "* * * **** * *** * ****" at bounding box center [582, 162] width 53 height 26
